Goal: Transaction & Acquisition: Purchase product/service

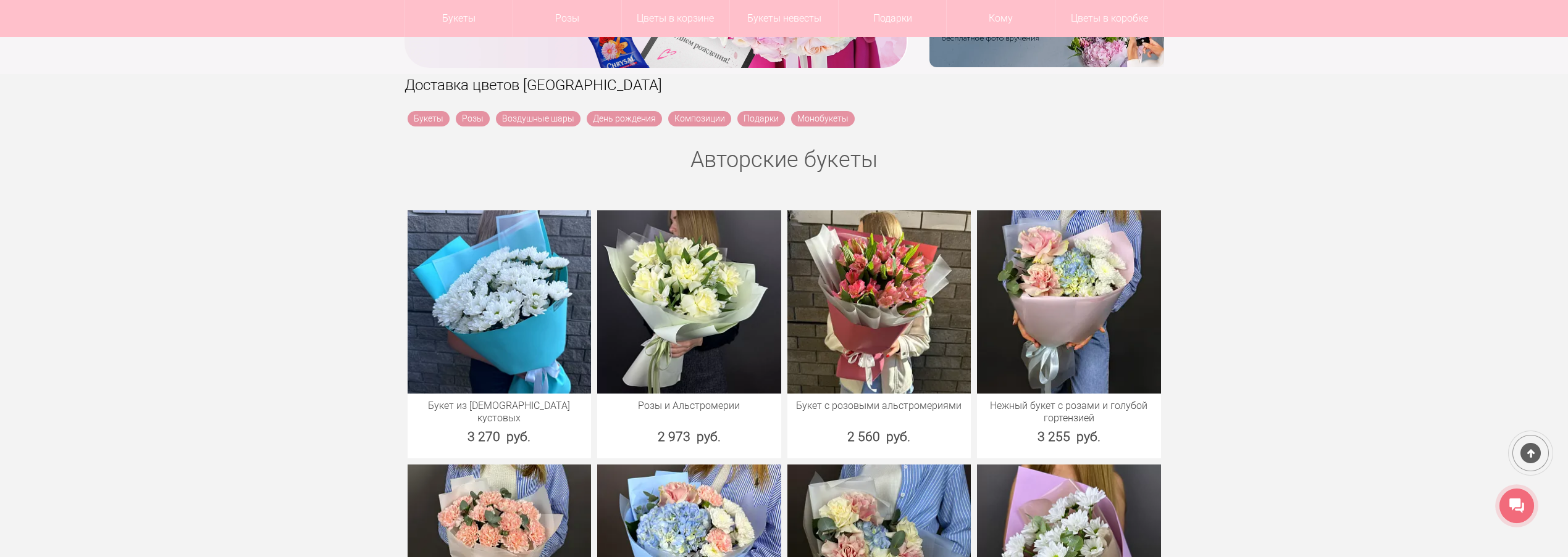
scroll to position [370, 0]
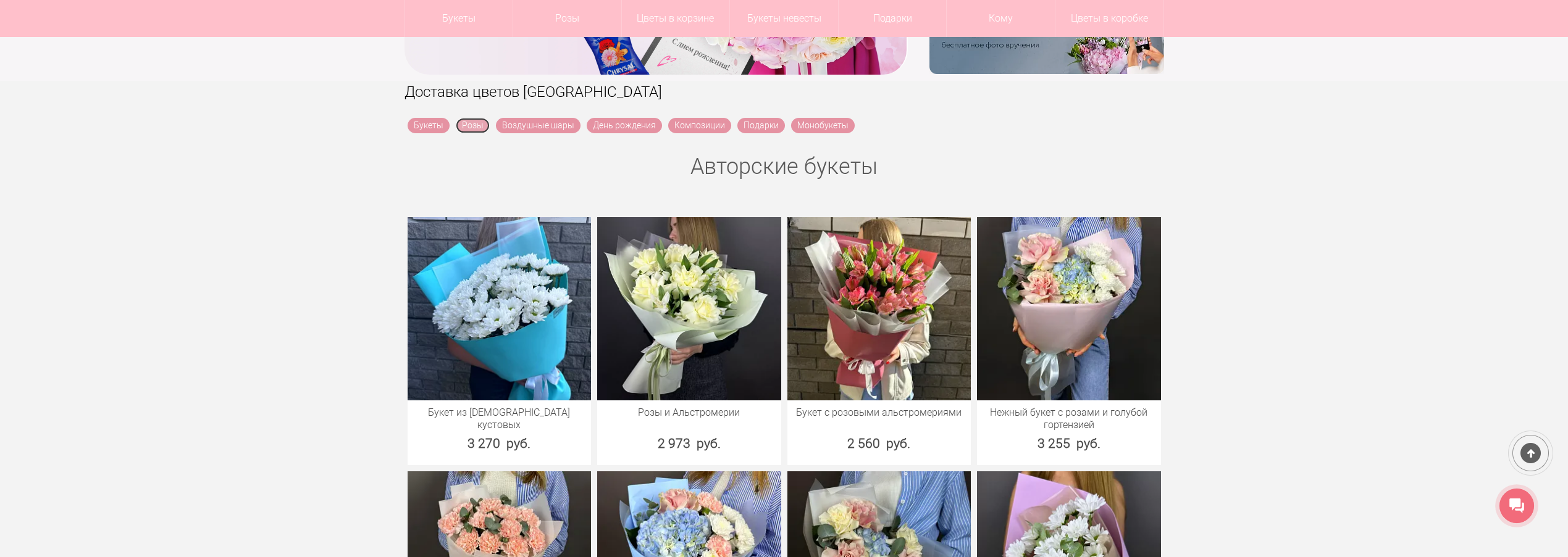
click at [483, 127] on link "Розы" at bounding box center [473, 126] width 34 height 16
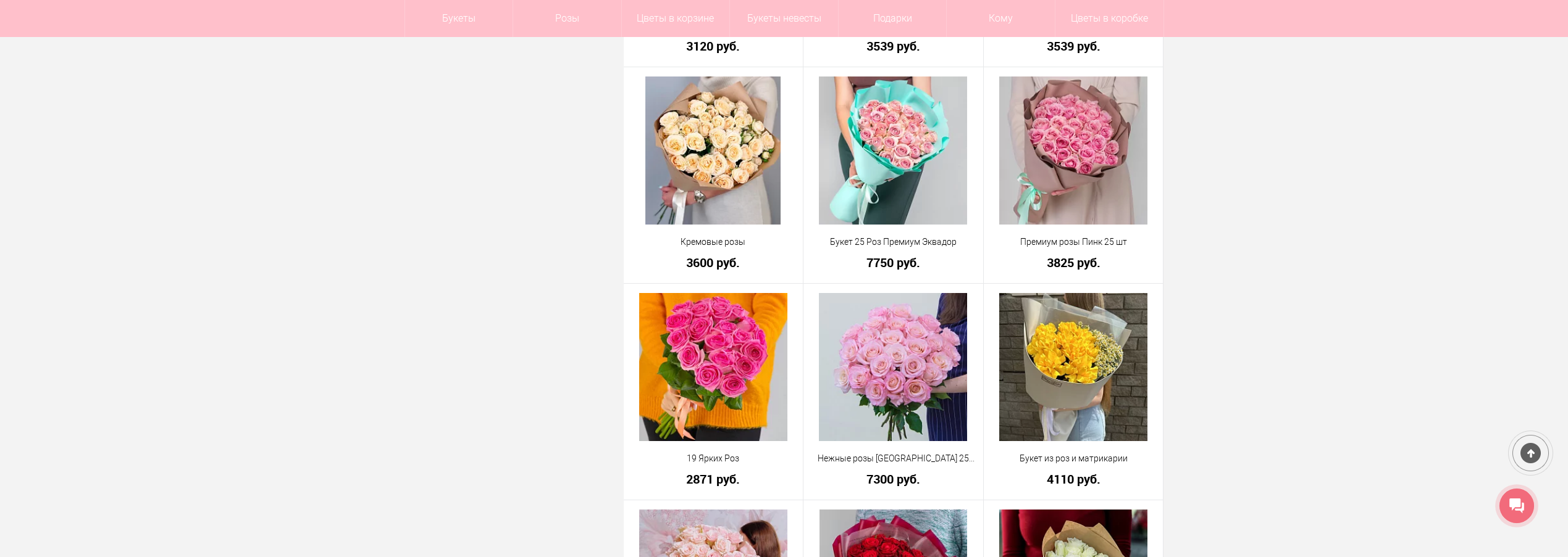
scroll to position [1778, 0]
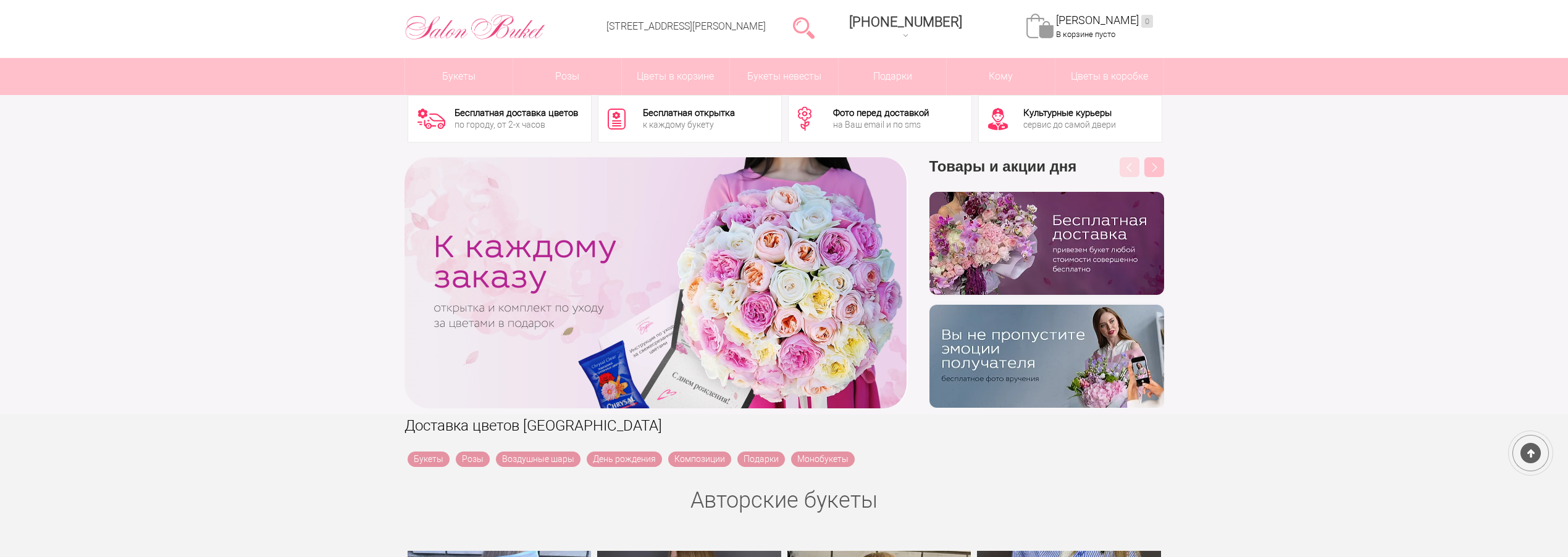
scroll to position [74, 0]
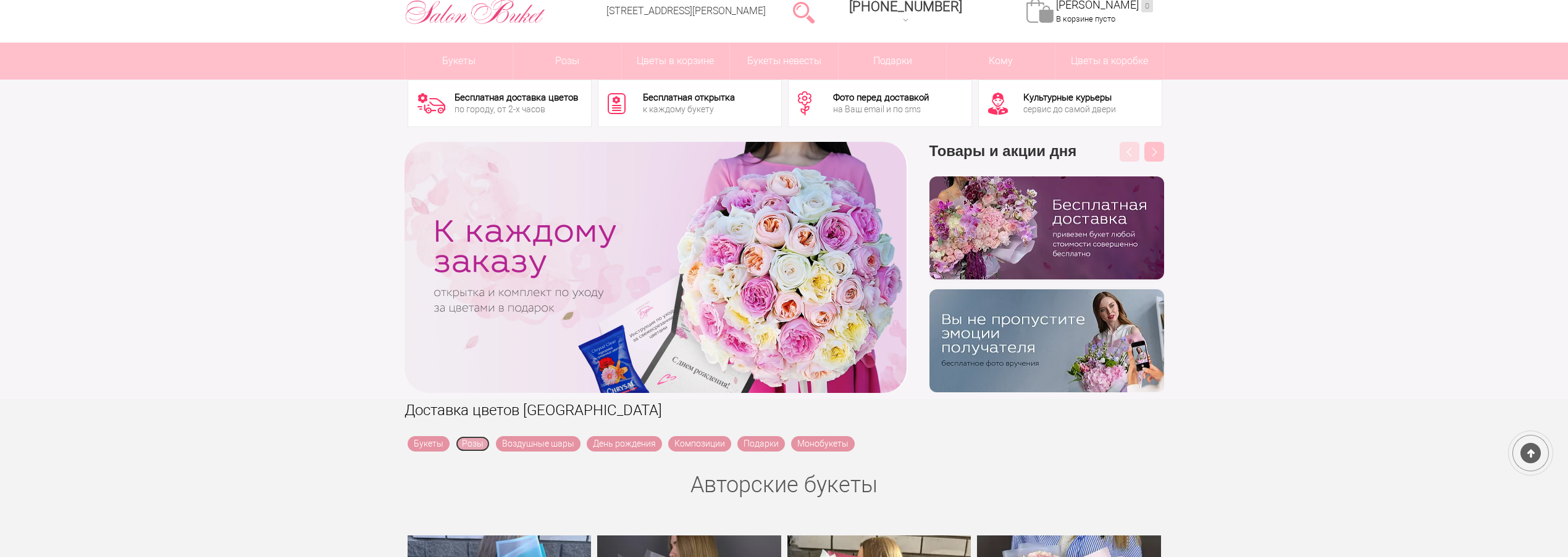
click at [485, 442] on link "Розы" at bounding box center [473, 444] width 34 height 16
